Goal: Task Accomplishment & Management: Use online tool/utility

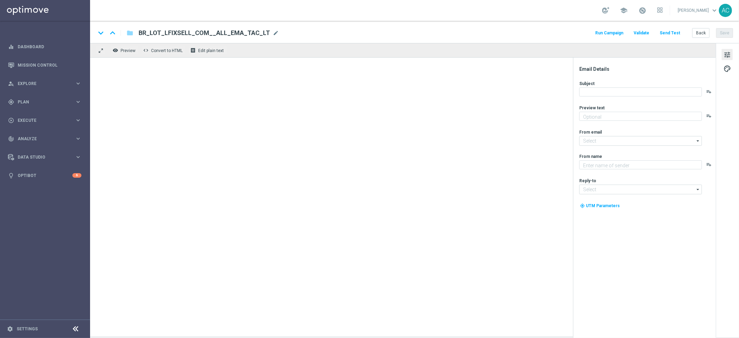
type textarea "Vai deixar R$220 milhões passarem?"
type textarea "[DOMAIN_NAME]"
type input "[EMAIL_ADDRESS][DOMAIN_NAME]"
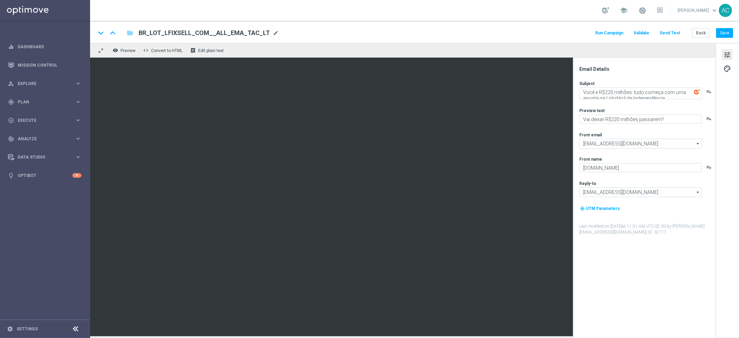
drag, startPoint x: 654, startPoint y: 297, endPoint x: 642, endPoint y: 300, distance: 12.9
click at [654, 297] on div "Email Details Subject Você e R$220 milhões: tudo começa com [PERSON_NAME] na Lo…" at bounding box center [646, 202] width 138 height 272
